Goal: Transaction & Acquisition: Obtain resource

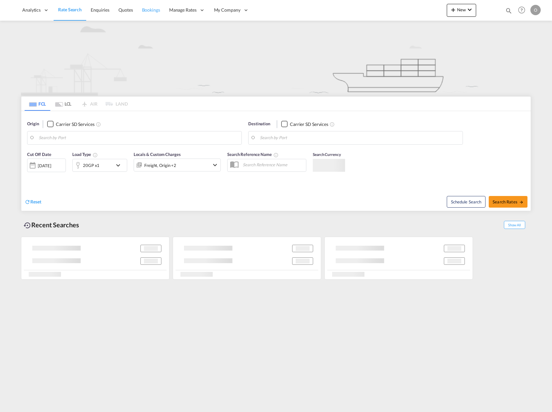
type input "[GEOGRAPHIC_DATA] ([GEOGRAPHIC_DATA]), [GEOGRAPHIC_DATA]"
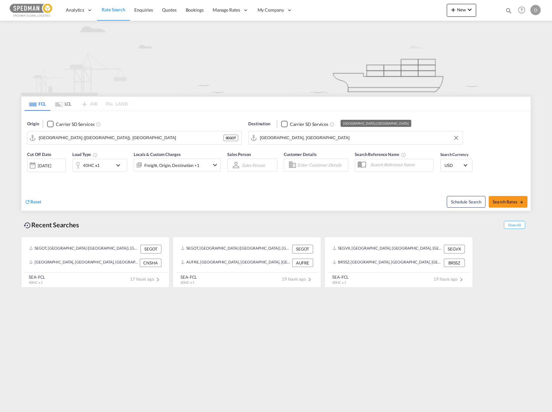
click at [320, 137] on input "[GEOGRAPHIC_DATA], [GEOGRAPHIC_DATA]" at bounding box center [359, 138] width 199 height 10
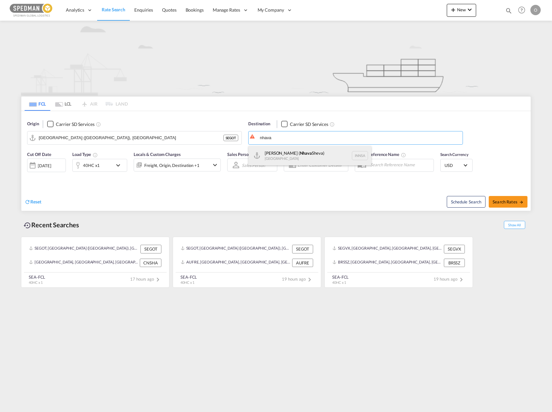
click at [315, 153] on div "[PERSON_NAME] ( [GEOGRAPHIC_DATA]) [GEOGRAPHIC_DATA] [GEOGRAPHIC_DATA]" at bounding box center [310, 155] width 123 height 19
type input "[PERSON_NAME] ([PERSON_NAME]), [GEOGRAPHIC_DATA]"
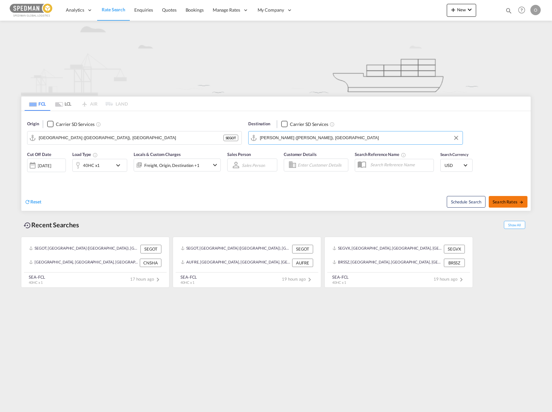
click at [512, 202] on span "Search Rates" at bounding box center [507, 201] width 31 height 5
type input "SEGOT to INNSA / [DATE]"
